Goal: Information Seeking & Learning: Learn about a topic

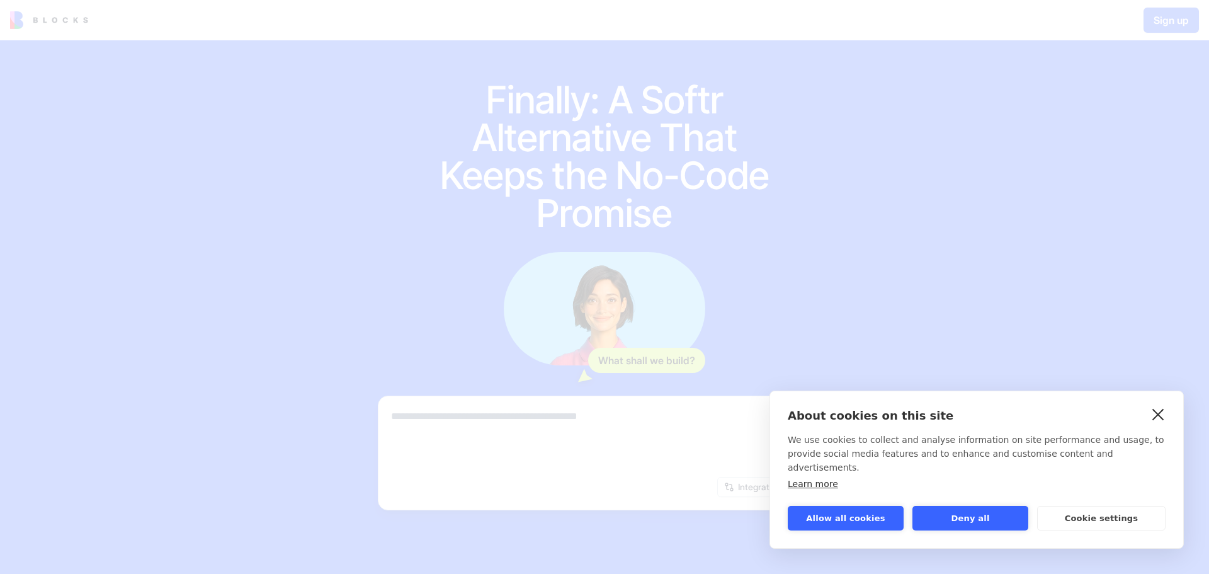
click at [1154, 424] on link "close" at bounding box center [1159, 414] width 20 height 20
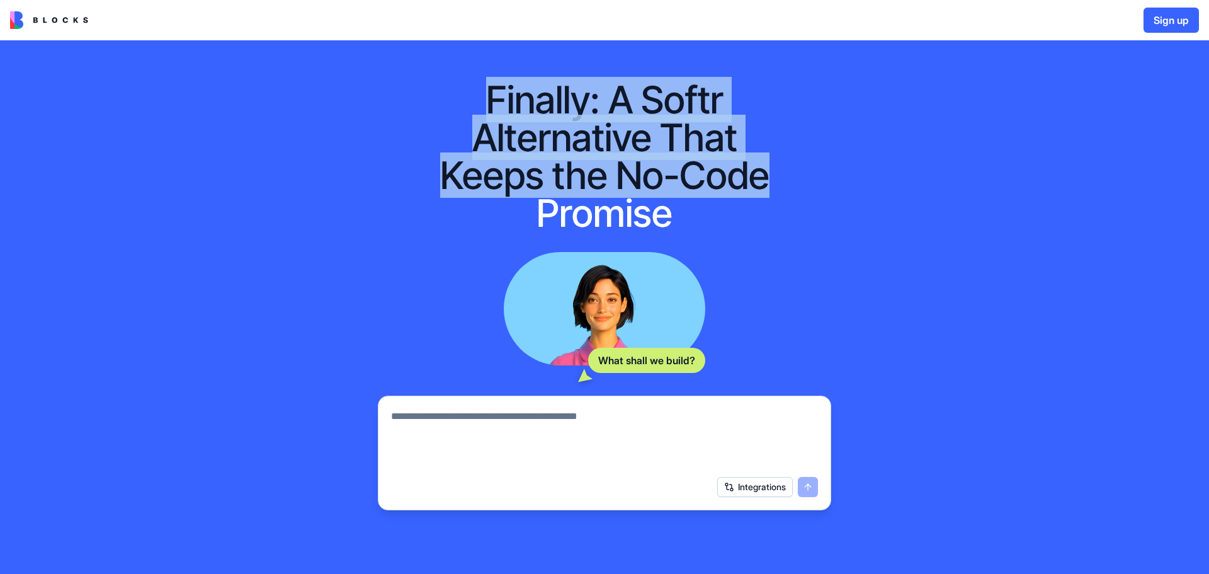
drag, startPoint x: 466, startPoint y: 86, endPoint x: 772, endPoint y: 171, distance: 317.9
click at [772, 171] on h1 "Finally: A Softr Alternative That Keeps the No-Code Promise" at bounding box center [604, 156] width 363 height 151
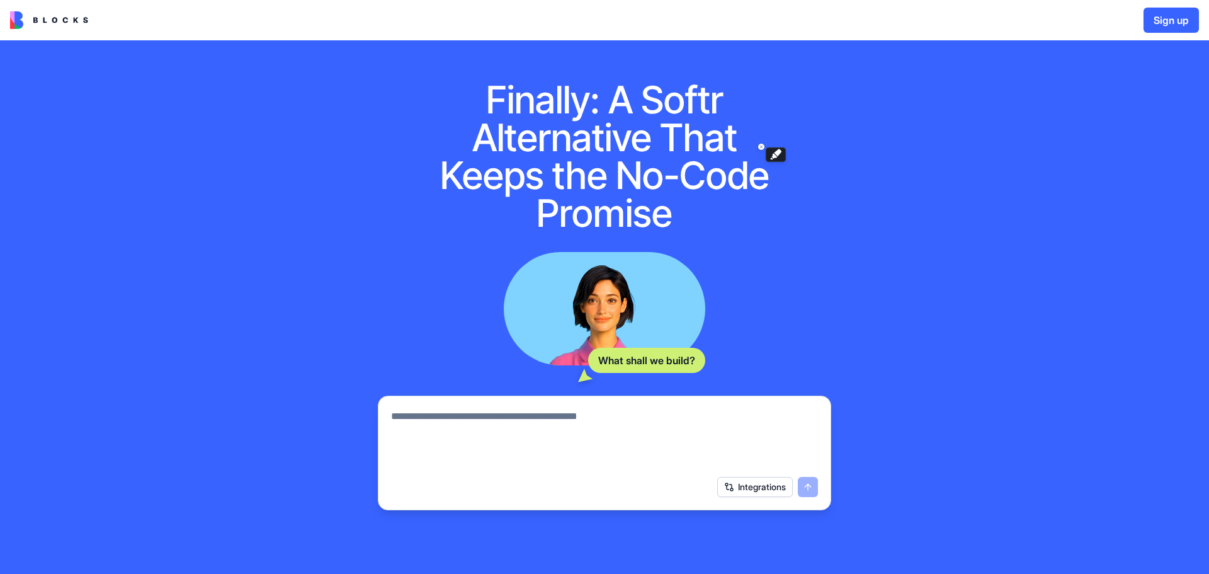
click at [707, 208] on h1 "Finally: A Softr Alternative That Keeps the No-Code Promise" at bounding box center [604, 156] width 363 height 151
click at [41, 14] on img at bounding box center [49, 20] width 78 height 18
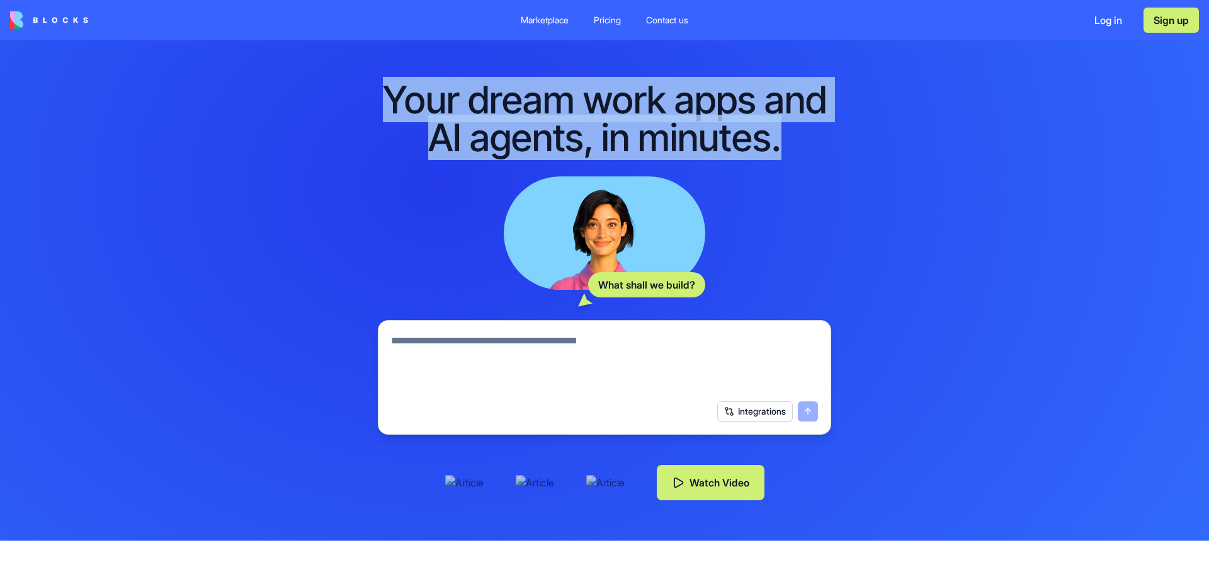
drag, startPoint x: 388, startPoint y: 99, endPoint x: 821, endPoint y: 148, distance: 435.5
click at [821, 148] on h1 "Your dream work apps and AI agents, in minutes." at bounding box center [605, 119] width 484 height 76
click at [785, 143] on h1 "Your dream work apps and AI agents, in minutes." at bounding box center [605, 119] width 484 height 76
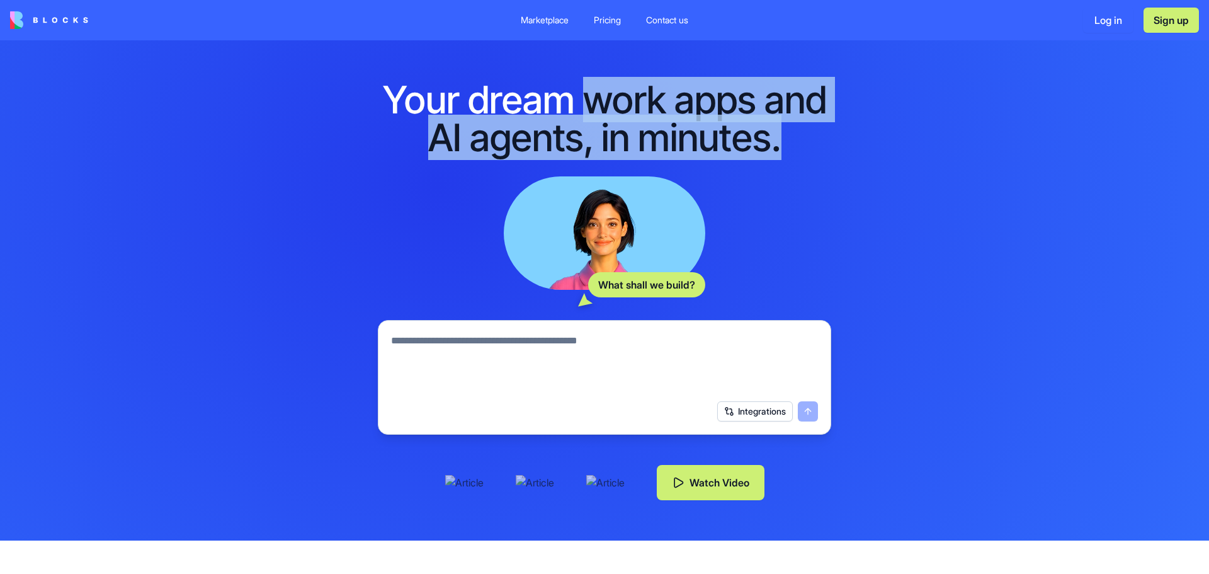
drag, startPoint x: 789, startPoint y: 142, endPoint x: 593, endPoint y: 109, distance: 199.2
click at [593, 109] on h1 "Your dream work apps and AI agents, in minutes." at bounding box center [605, 119] width 484 height 76
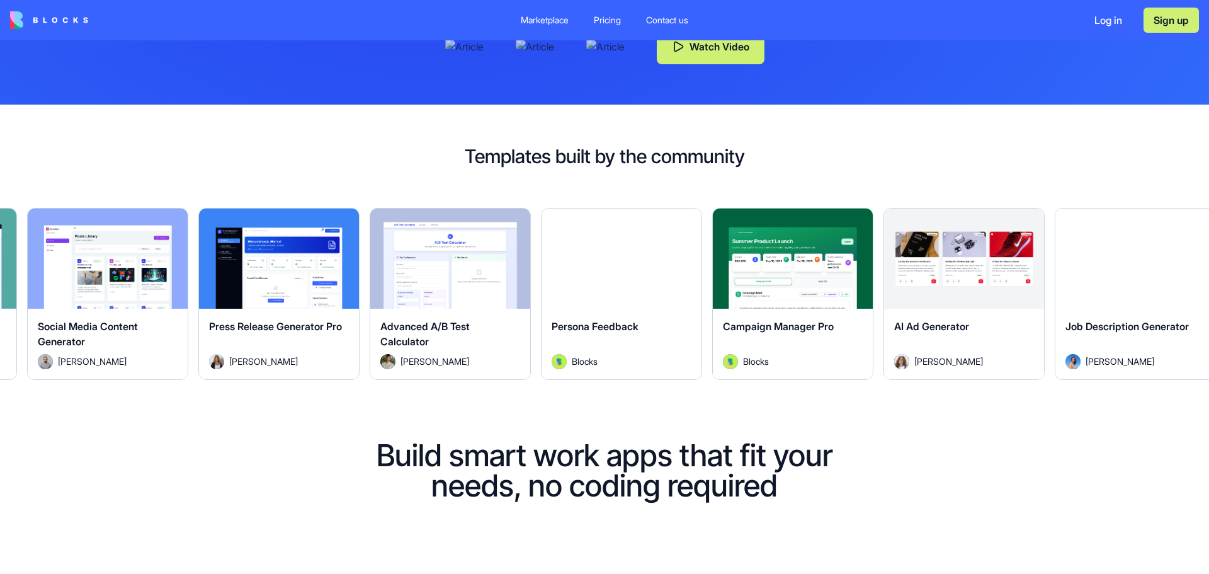
scroll to position [441, 0]
